Goal: Task Accomplishment & Management: Manage account settings

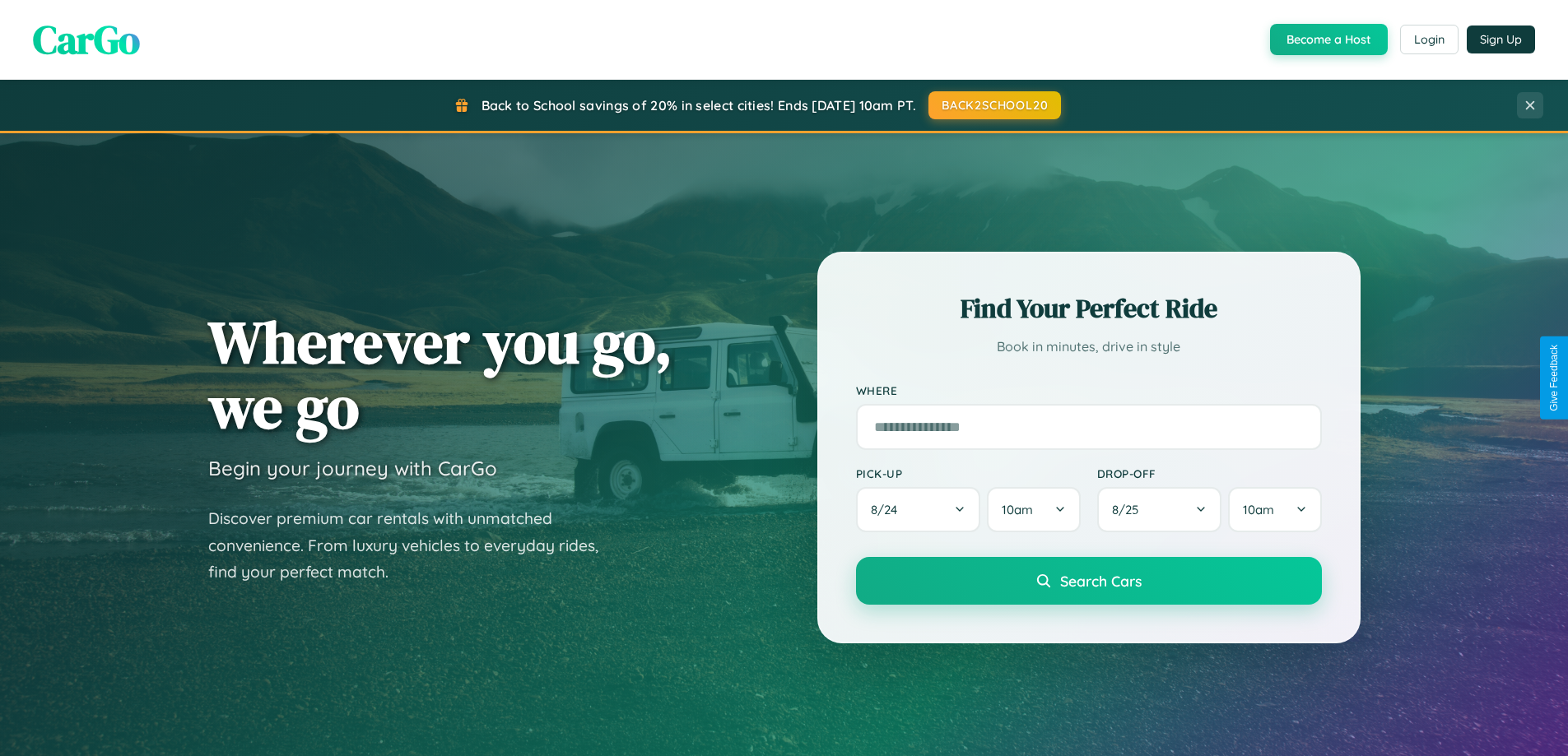
scroll to position [1132, 0]
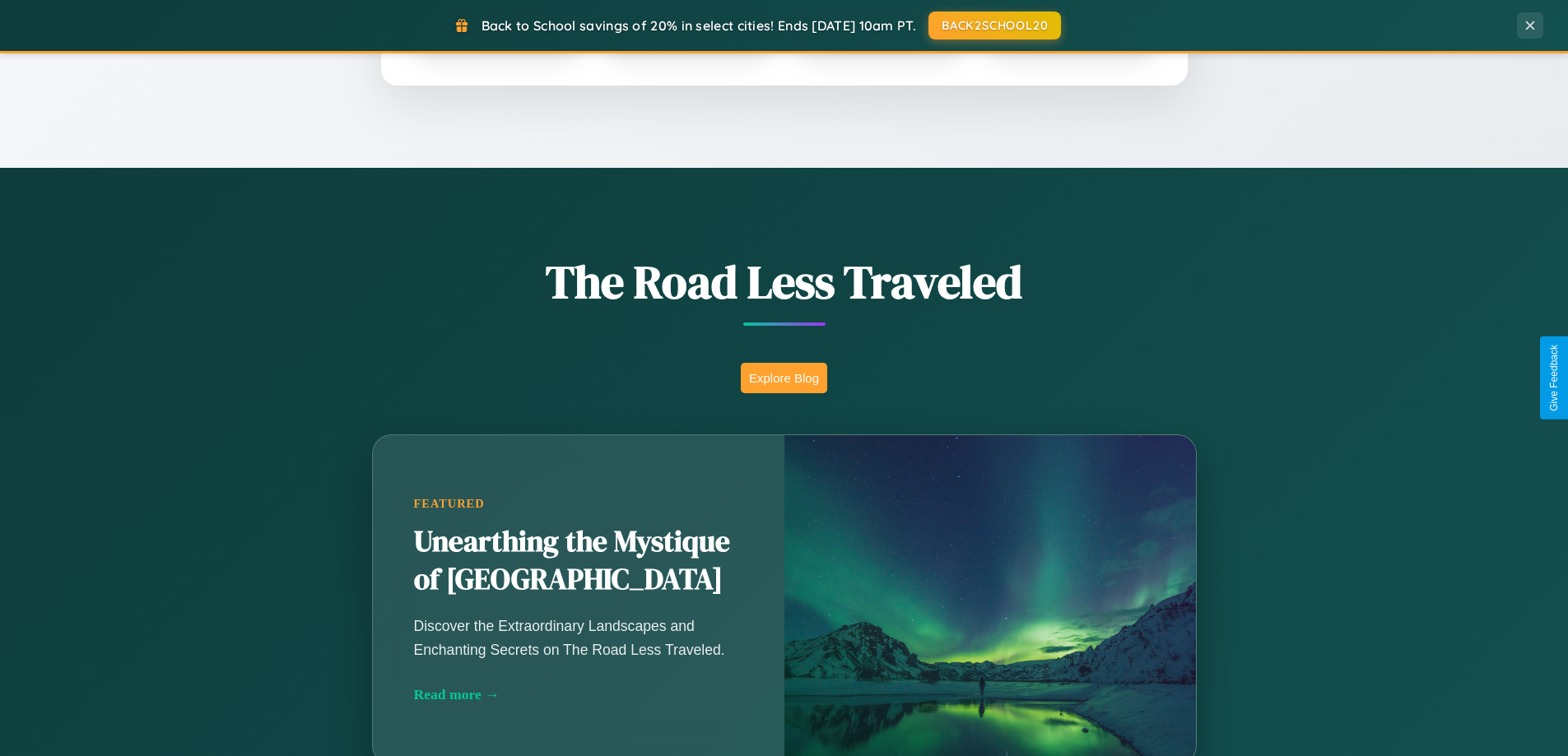
click at [783, 378] on button "Explore Blog" at bounding box center [784, 378] width 86 height 31
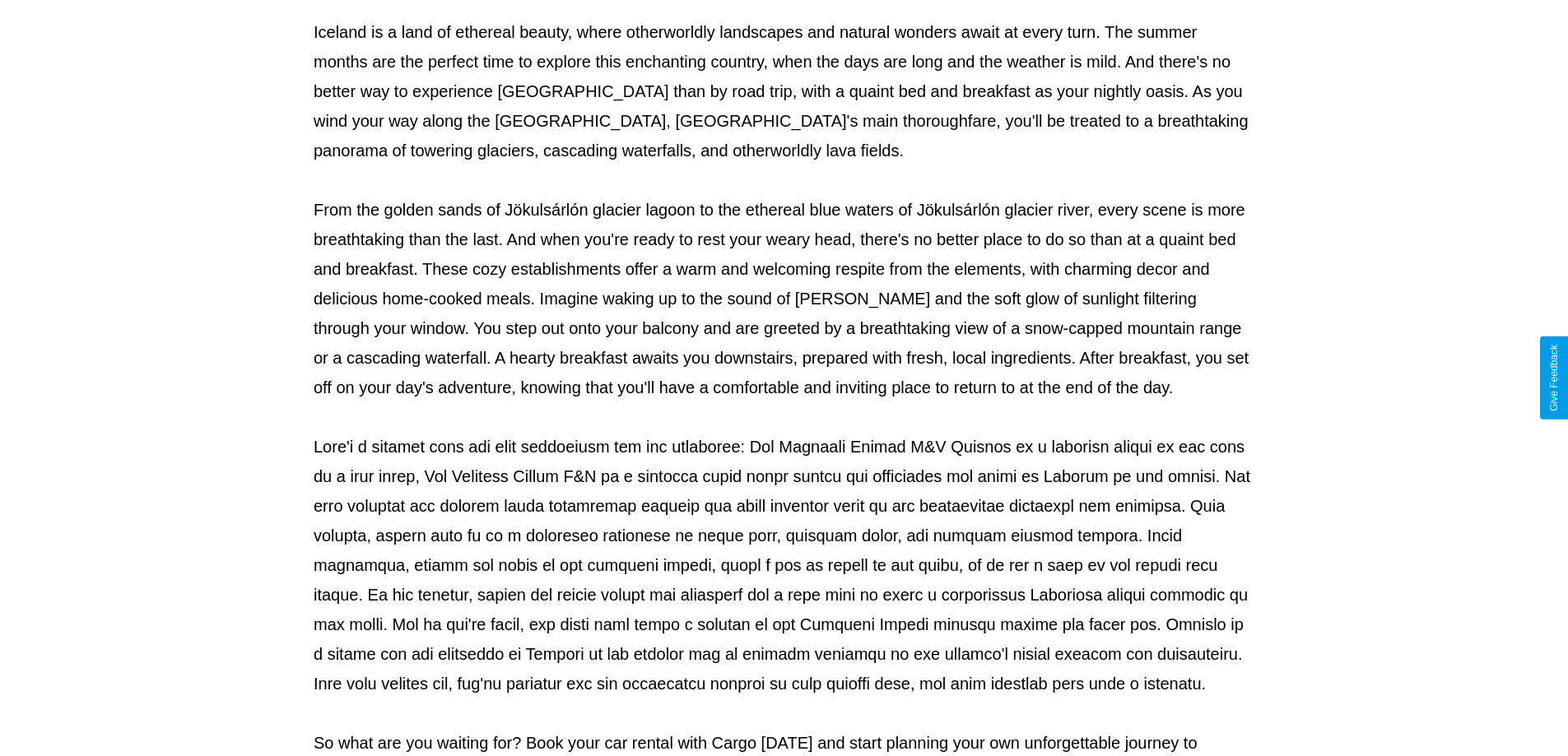
scroll to position [532, 0]
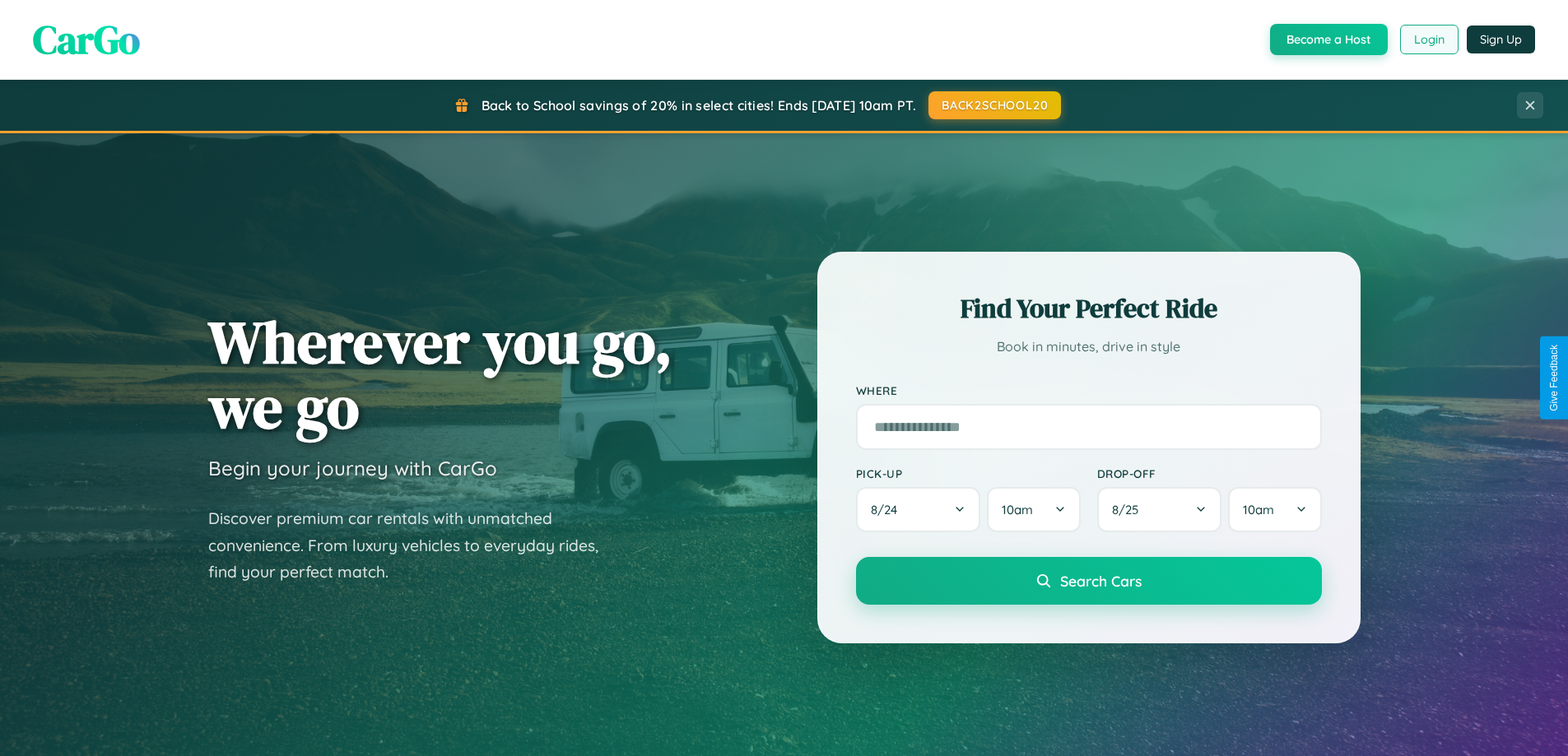
click at [1428, 39] on button "Login" at bounding box center [1428, 39] width 58 height 30
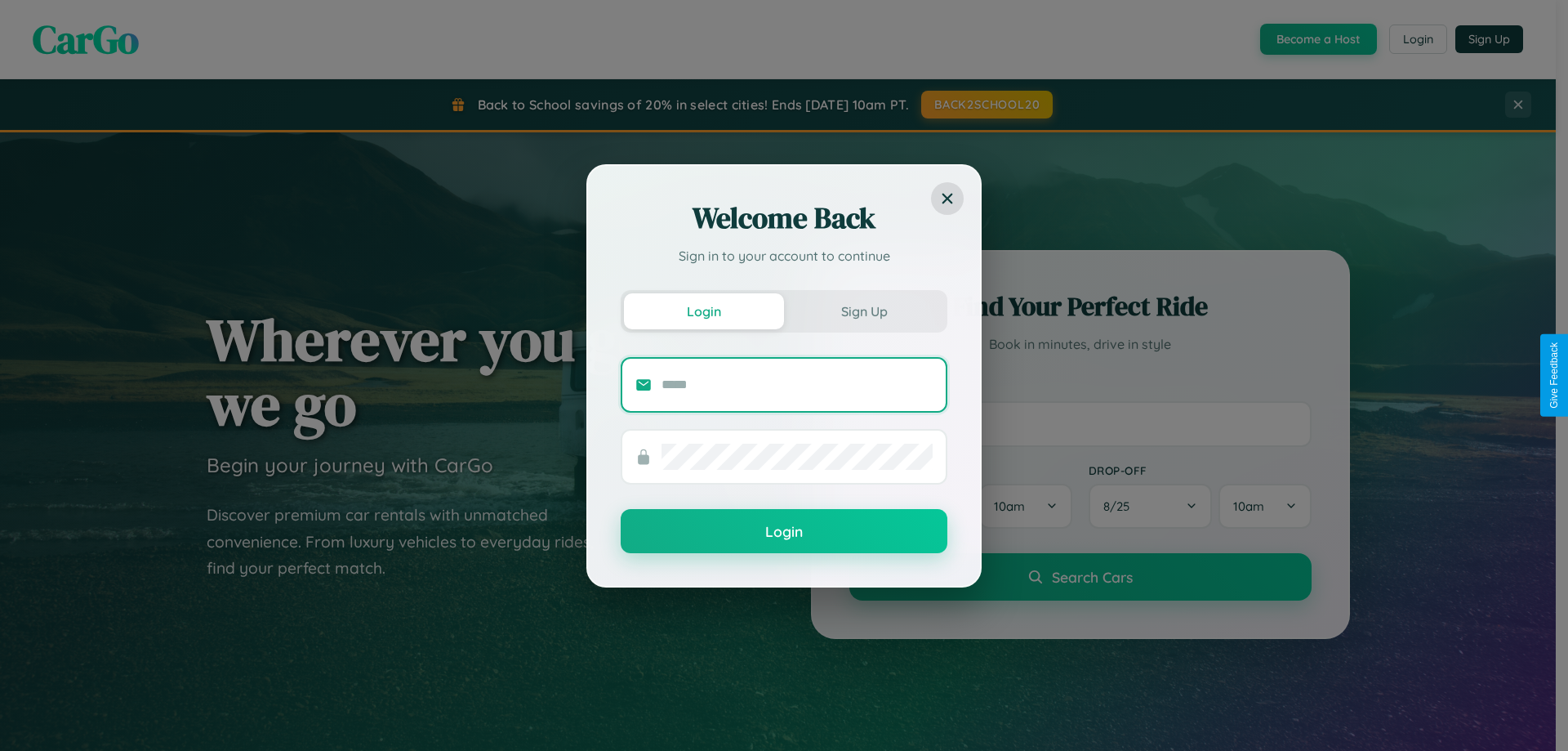
click at [797, 385] on input "text" at bounding box center [796, 385] width 271 height 26
type input "**********"
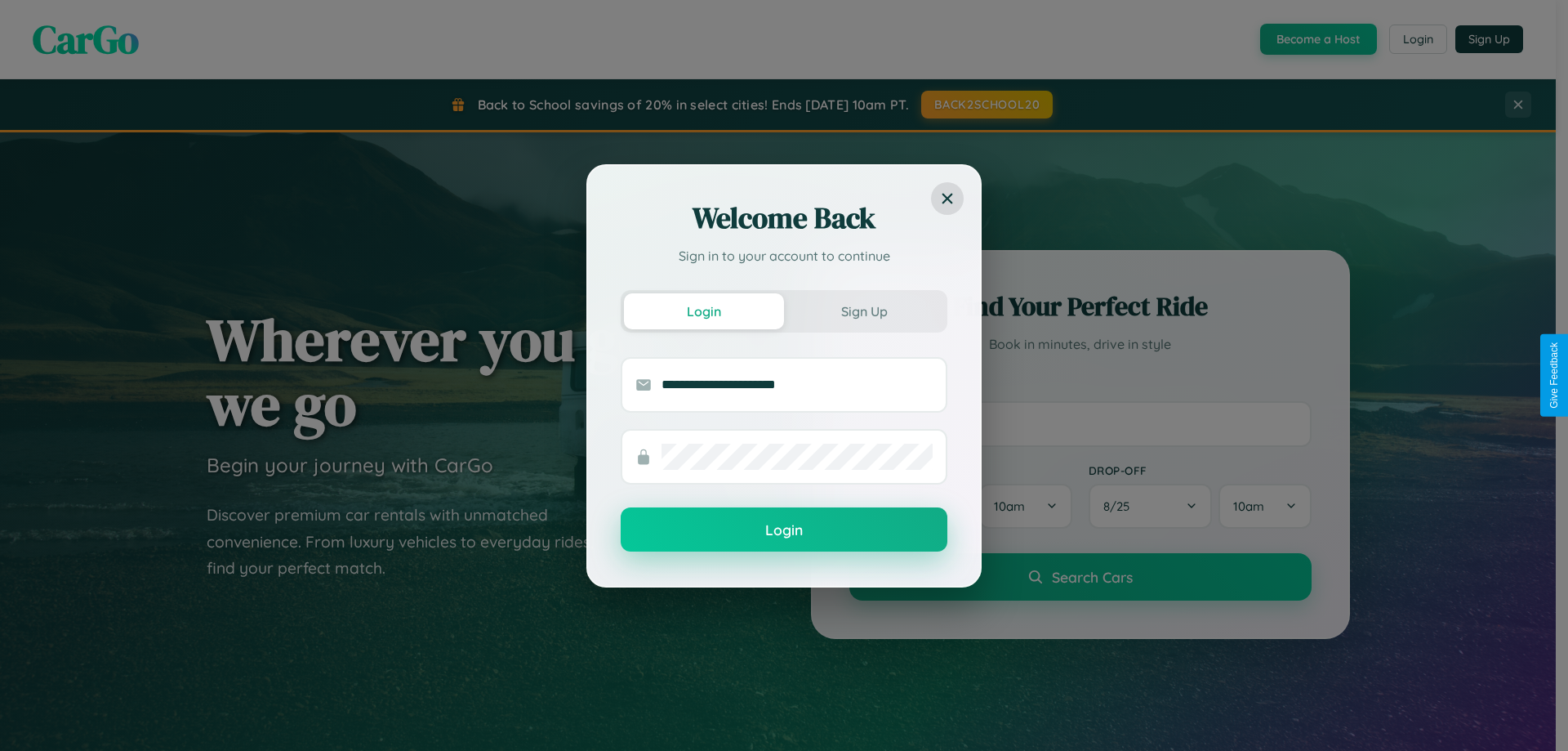
click at [784, 530] on button "Login" at bounding box center [784, 529] width 326 height 44
